Goal: Task Accomplishment & Management: Manage account settings

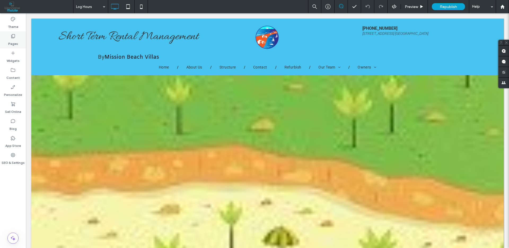
click at [14, 37] on icon at bounding box center [12, 35] width 5 height 5
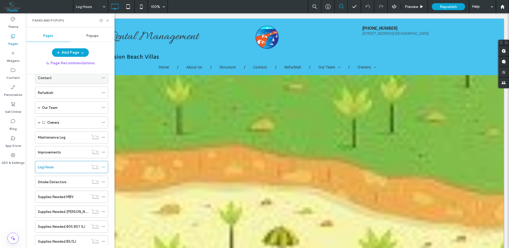
scroll to position [64, 0]
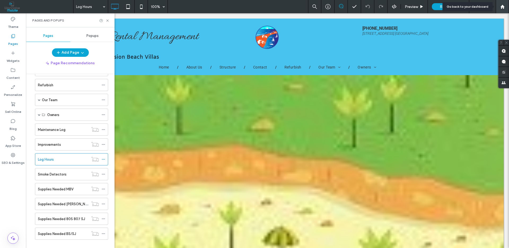
click at [504, 9] on div at bounding box center [502, 6] width 13 height 13
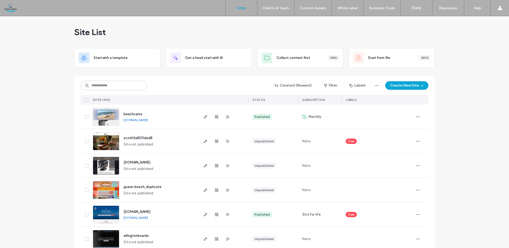
click at [108, 216] on img at bounding box center [106, 224] width 26 height 36
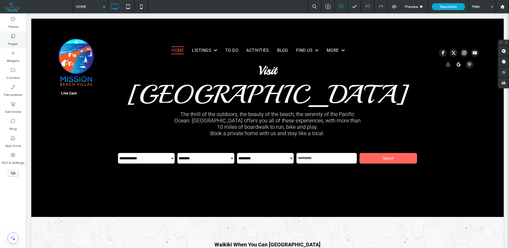
click at [13, 37] on icon at bounding box center [12, 35] width 5 height 5
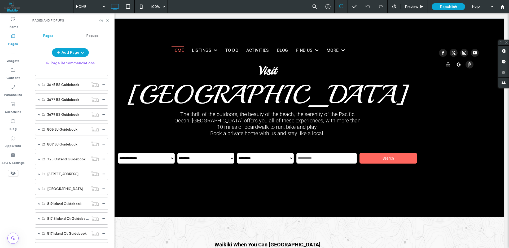
scroll to position [497, 0]
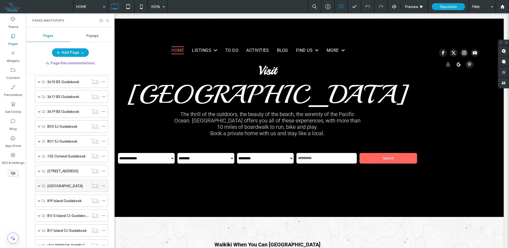
click at [57, 184] on label "[GEOGRAPHIC_DATA]" at bounding box center [65, 185] width 36 height 9
click at [38, 186] on span at bounding box center [39, 185] width 3 height 3
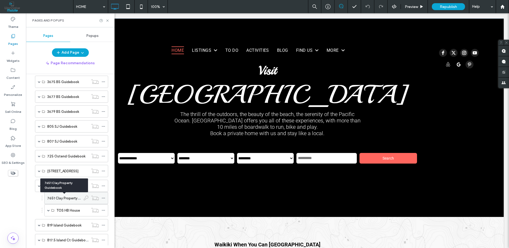
click at [65, 199] on label "7651 Clay Property Guidebook" at bounding box center [71, 197] width 49 height 9
click at [66, 210] on label "TOS HB House" at bounding box center [68, 210] width 24 height 9
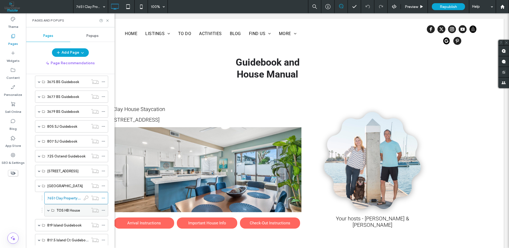
click at [49, 210] on span at bounding box center [48, 210] width 3 height 3
click at [64, 221] on label "TOS Review Clay House" at bounding box center [75, 222] width 38 height 9
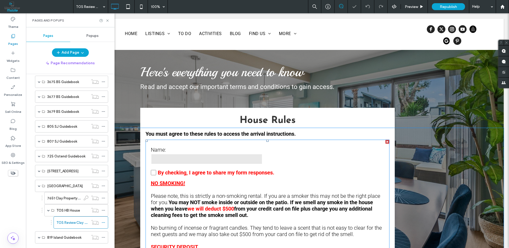
click at [252, 163] on input "text" at bounding box center [207, 159] width 112 height 11
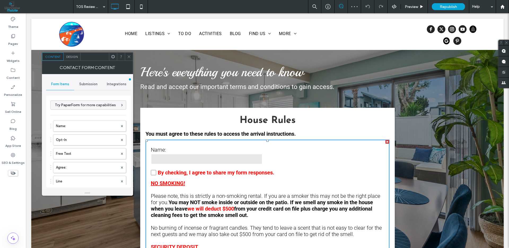
click at [117, 82] on span "Integrations" at bounding box center [117, 84] width 20 height 4
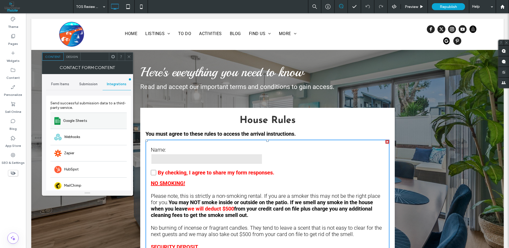
click at [75, 121] on span "Google Sheets" at bounding box center [75, 120] width 24 height 5
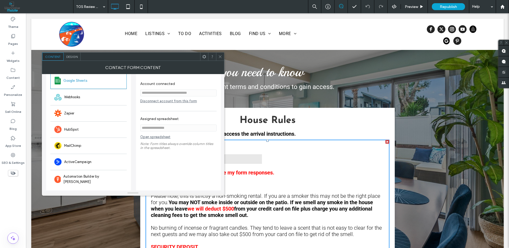
scroll to position [37, 0]
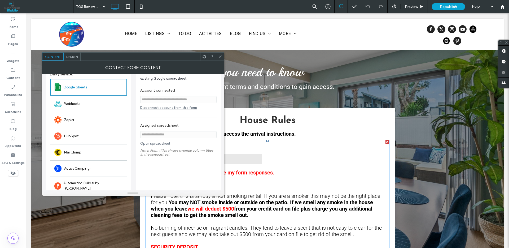
click at [158, 144] on link "Open spreadsheet" at bounding box center [155, 144] width 30 height 7
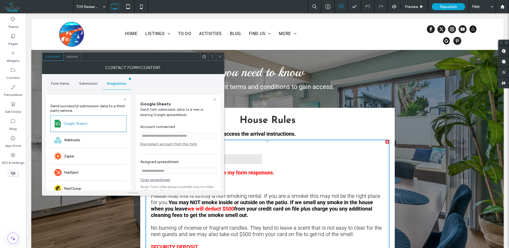
scroll to position [0, 0]
click at [89, 84] on span "Submission" at bounding box center [88, 84] width 18 height 4
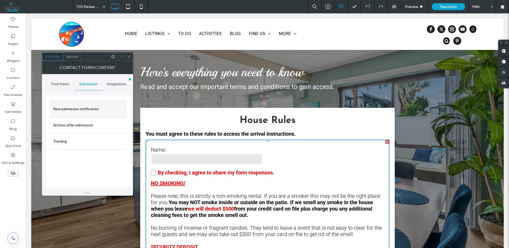
click at [81, 108] on label "New submission notification" at bounding box center [88, 109] width 71 height 11
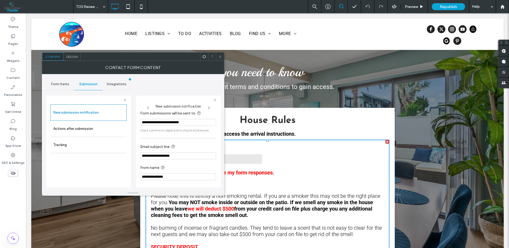
scroll to position [5, 0]
click at [89, 129] on label "Actions after submission" at bounding box center [88, 128] width 71 height 11
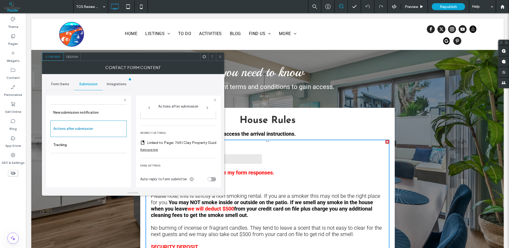
scroll to position [101, 0]
click at [165, 138] on label "Linked to Page: 7651 Clay Property Guidebook" at bounding box center [185, 141] width 76 height 10
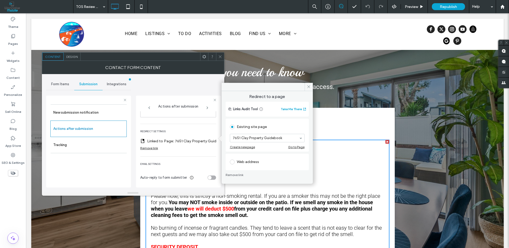
click at [297, 147] on div "Go to Page" at bounding box center [296, 147] width 16 height 4
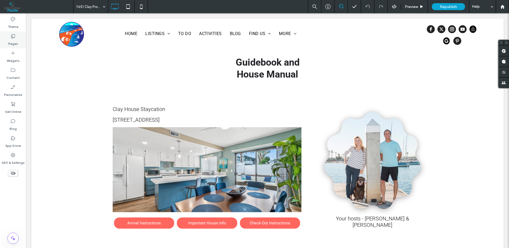
click at [14, 43] on label "Pages" at bounding box center [13, 42] width 10 height 7
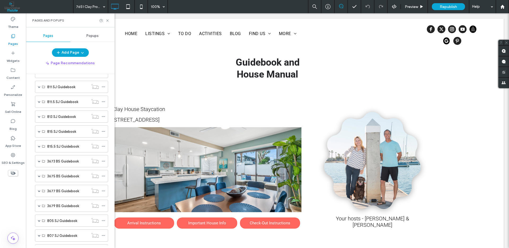
scroll to position [573, 0]
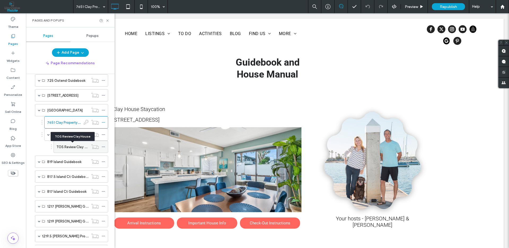
click at [68, 148] on label "TOS Review Clay House" at bounding box center [75, 146] width 38 height 9
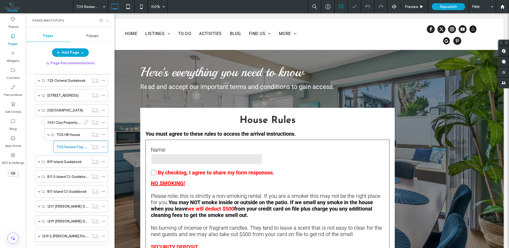
drag, startPoint x: 108, startPoint y: 21, endPoint x: 82, endPoint y: 8, distance: 29.2
click at [108, 21] on icon at bounding box center [108, 21] width 4 height 4
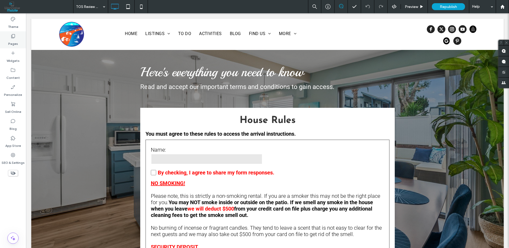
click at [11, 41] on label "Pages" at bounding box center [13, 42] width 10 height 7
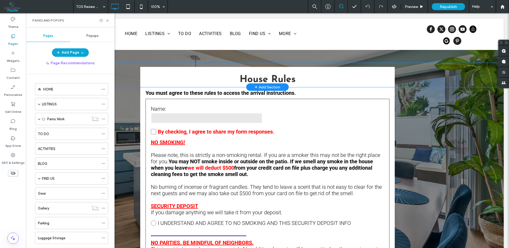
scroll to position [45, 0]
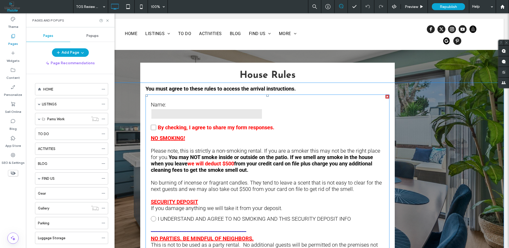
click at [233, 106] on label "Name:" at bounding box center [207, 104] width 112 height 6
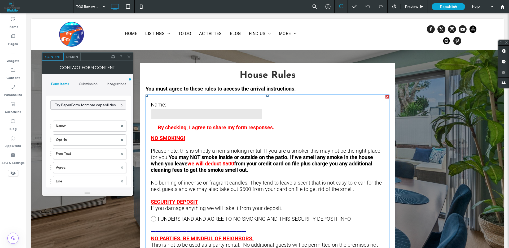
click at [91, 85] on span "Submission" at bounding box center [88, 84] width 18 height 4
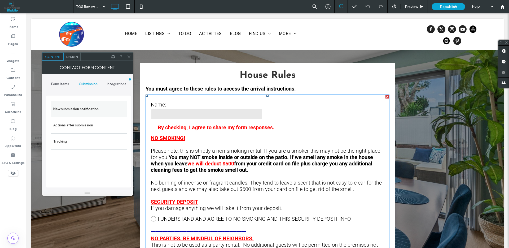
click at [70, 109] on label "New submission notification" at bounding box center [88, 109] width 71 height 11
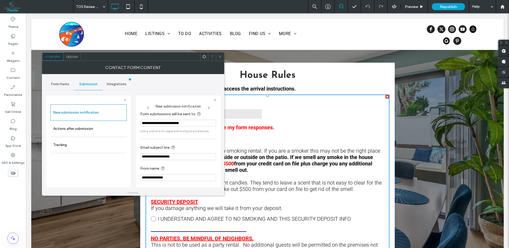
scroll to position [5, 0]
click at [104, 130] on label "Actions after submission" at bounding box center [88, 128] width 71 height 11
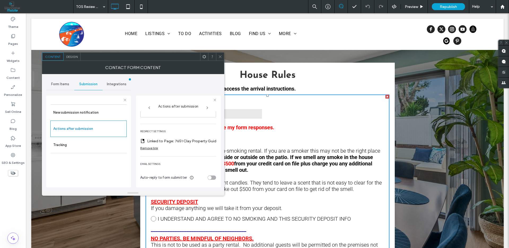
scroll to position [101, 0]
click at [77, 147] on label "Tracking" at bounding box center [88, 144] width 71 height 11
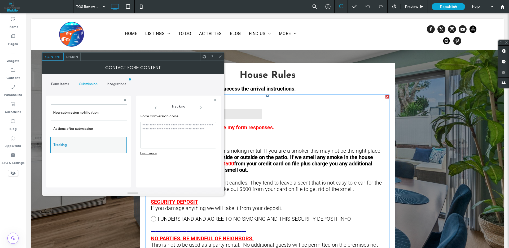
scroll to position [0, 0]
click at [114, 86] on span "Integrations" at bounding box center [117, 84] width 20 height 4
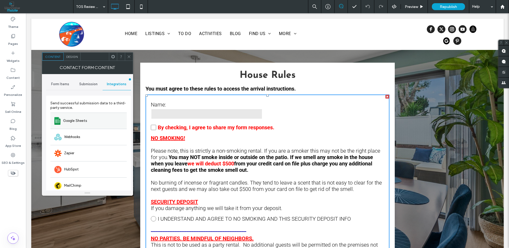
click at [77, 122] on span "Google Sheets" at bounding box center [75, 120] width 24 height 5
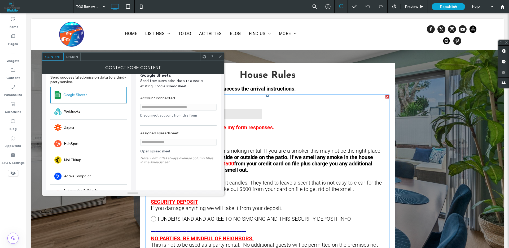
scroll to position [25, 0]
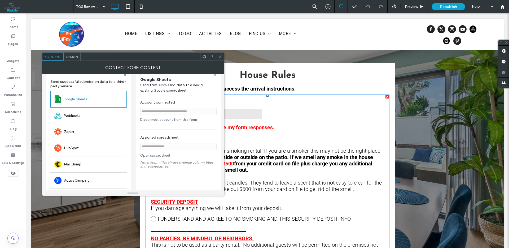
click at [220, 57] on icon at bounding box center [220, 57] width 4 height 4
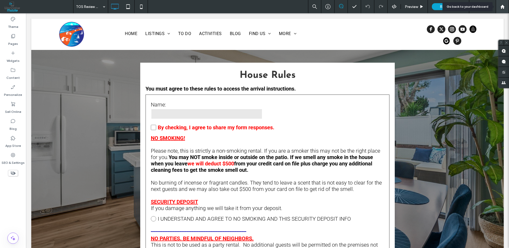
click at [502, 7] on use at bounding box center [502, 7] width 4 height 4
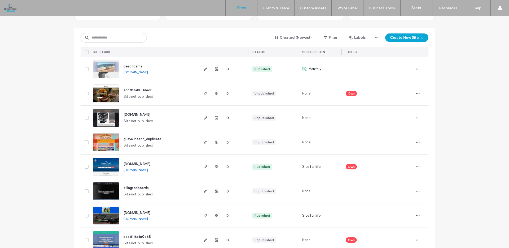
scroll to position [81, 0]
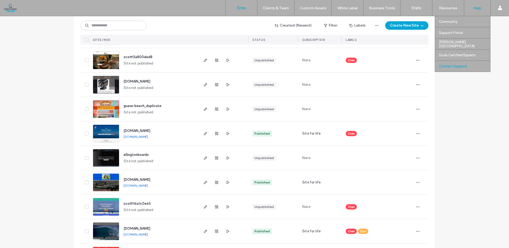
click at [458, 66] on label "Contact Support" at bounding box center [453, 66] width 28 height 4
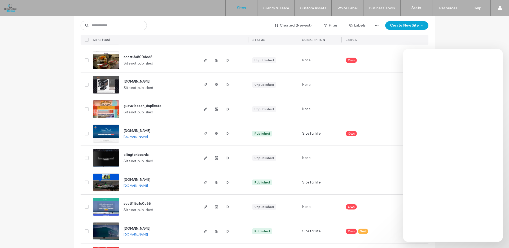
click at [108, 135] on img at bounding box center [106, 143] width 26 height 36
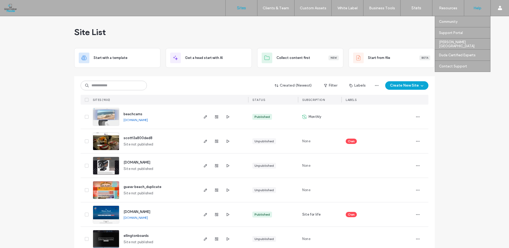
click at [476, 9] on label "Help" at bounding box center [478, 8] width 8 height 5
click at [458, 66] on label "Contact Support" at bounding box center [453, 66] width 28 height 4
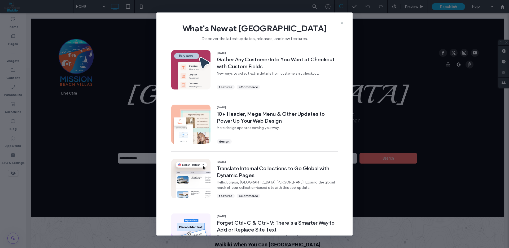
click at [342, 22] on icon at bounding box center [342, 23] width 4 height 4
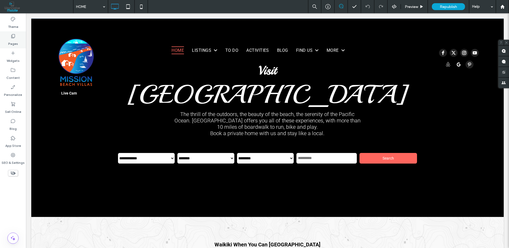
click at [14, 41] on label "Pages" at bounding box center [13, 42] width 10 height 7
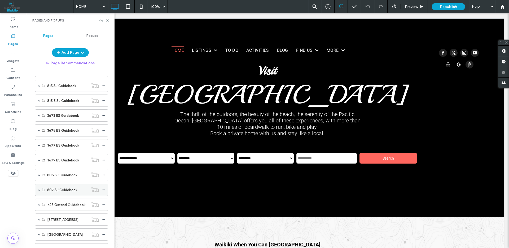
scroll to position [545, 0]
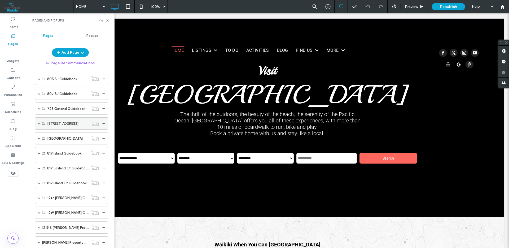
click at [40, 123] on span at bounding box center [39, 123] width 3 height 3
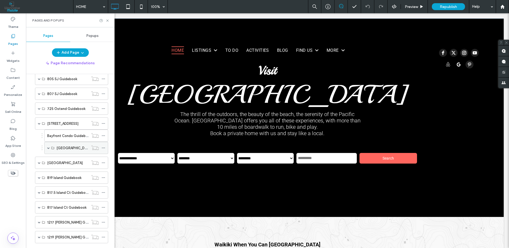
click at [49, 149] on span at bounding box center [48, 147] width 3 height 3
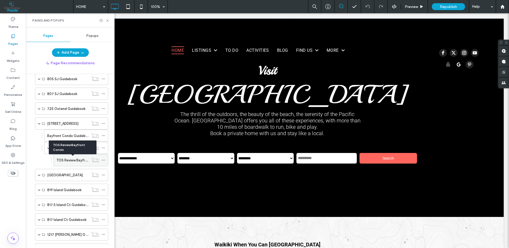
click at [68, 160] on label "TOS Review Bayfront Condo" at bounding box center [79, 159] width 46 height 9
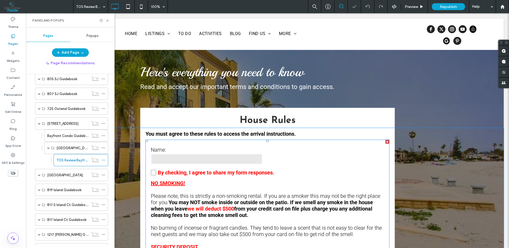
click at [202, 154] on input "text" at bounding box center [207, 159] width 112 height 11
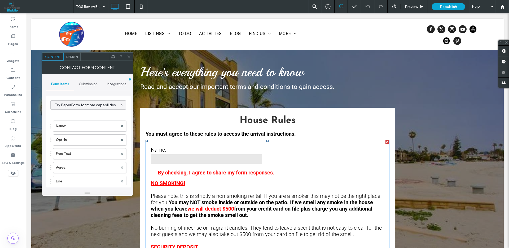
click at [120, 83] on span "Integrations" at bounding box center [117, 84] width 20 height 4
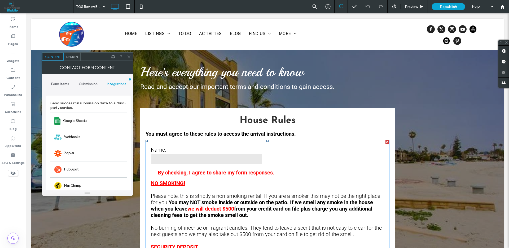
click at [129, 55] on icon at bounding box center [129, 57] width 4 height 4
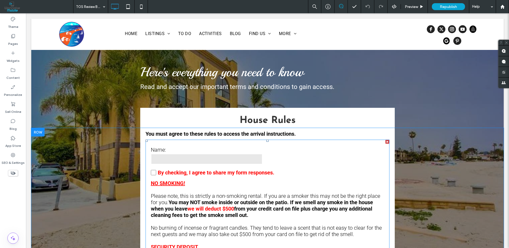
click at [180, 158] on input "text" at bounding box center [207, 159] width 112 height 11
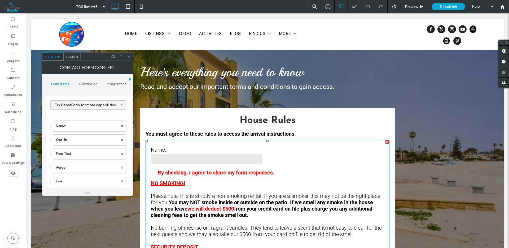
type input "**********"
click at [87, 85] on span "Submission" at bounding box center [88, 84] width 18 height 4
click at [76, 125] on label "Actions after submission" at bounding box center [88, 125] width 71 height 11
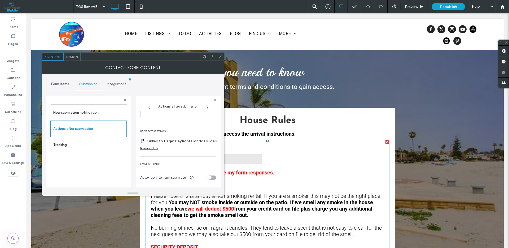
scroll to position [101, 0]
click at [222, 58] on div at bounding box center [220, 57] width 8 height 8
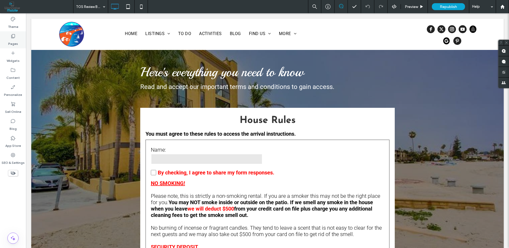
click at [12, 41] on label "Pages" at bounding box center [13, 42] width 10 height 7
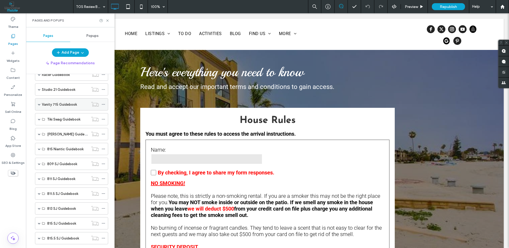
scroll to position [318, 0]
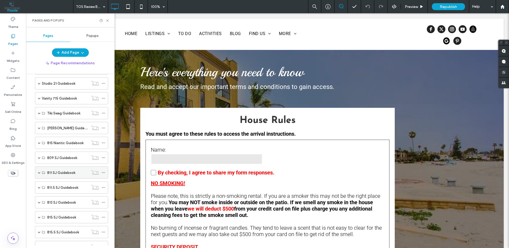
click at [39, 173] on span at bounding box center [39, 172] width 3 height 3
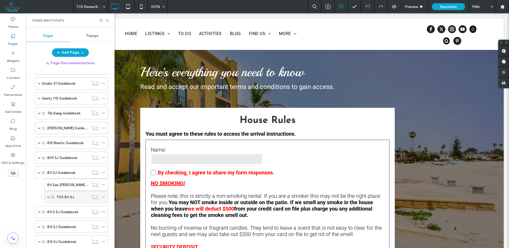
click at [49, 197] on span at bounding box center [48, 196] width 3 height 3
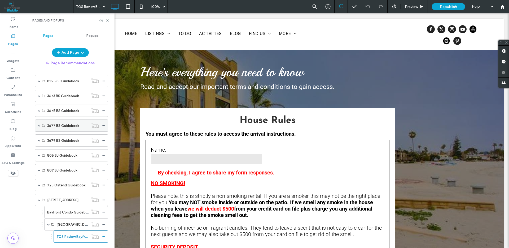
scroll to position [507, 0]
click at [39, 198] on span at bounding box center [39, 198] width 3 height 3
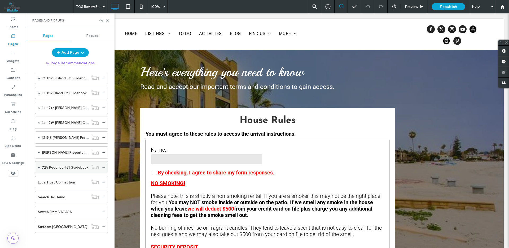
scroll to position [560, 0]
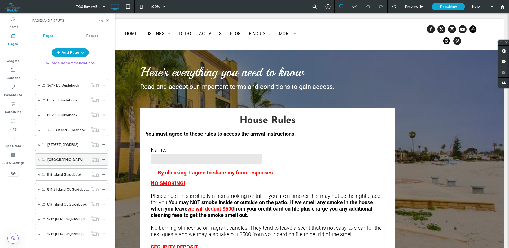
click at [39, 160] on span at bounding box center [39, 159] width 3 height 3
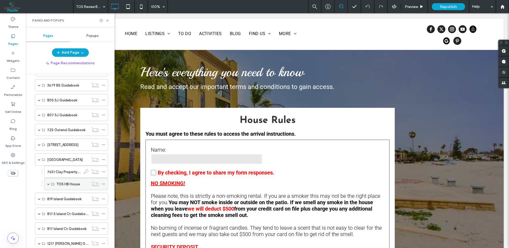
click at [49, 185] on span at bounding box center [48, 183] width 3 height 3
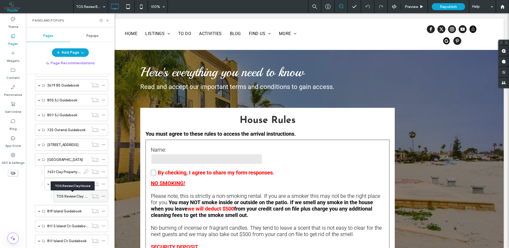
click at [62, 197] on label "TOS Review Clay House" at bounding box center [75, 195] width 38 height 9
